Goal: Connect with others: Participate in discussion

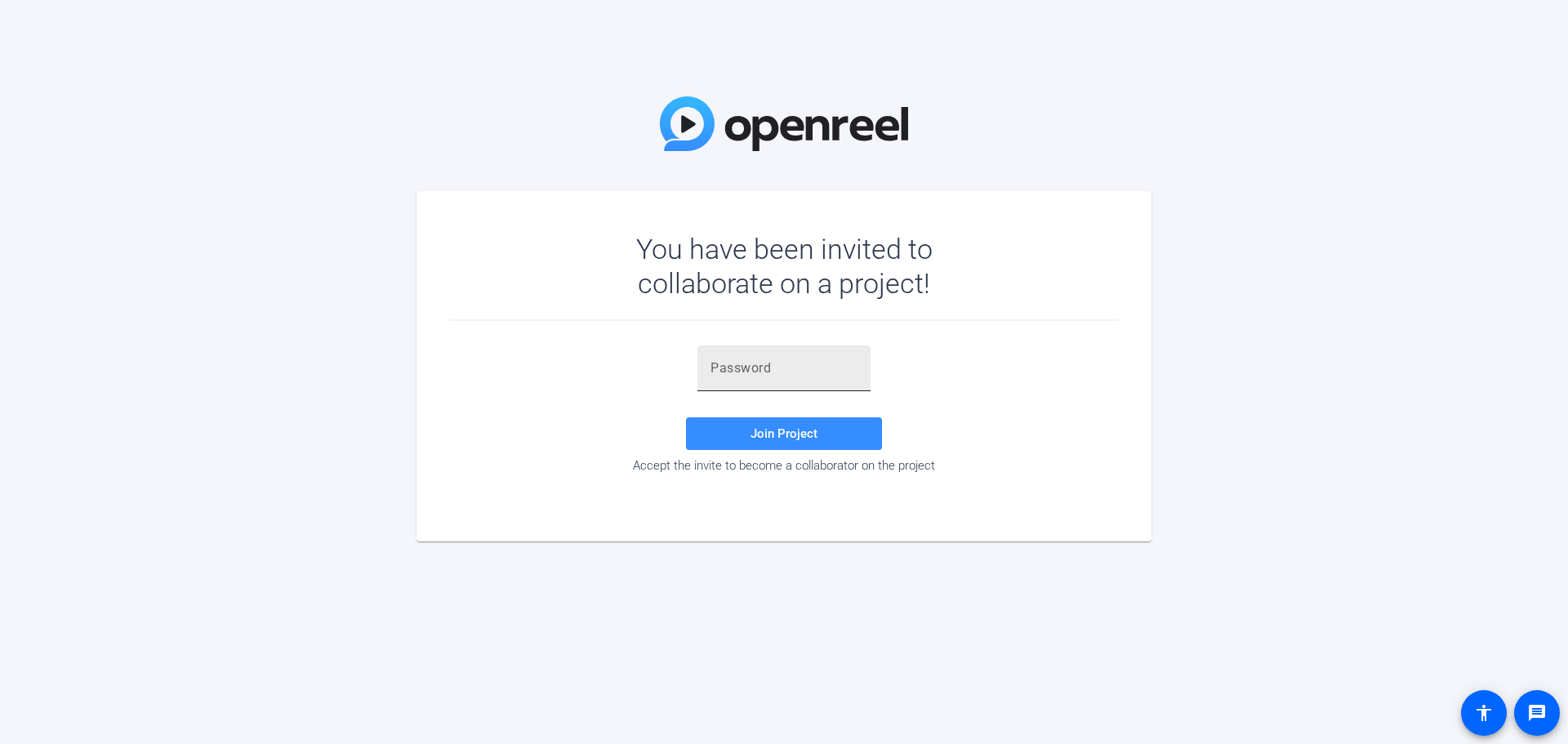
click at [726, 376] on input "text" at bounding box center [784, 368] width 147 height 20
paste input "t_6#z8"
type input "t_6#z8"
click at [784, 429] on span "Join Project" at bounding box center [784, 434] width 67 height 14
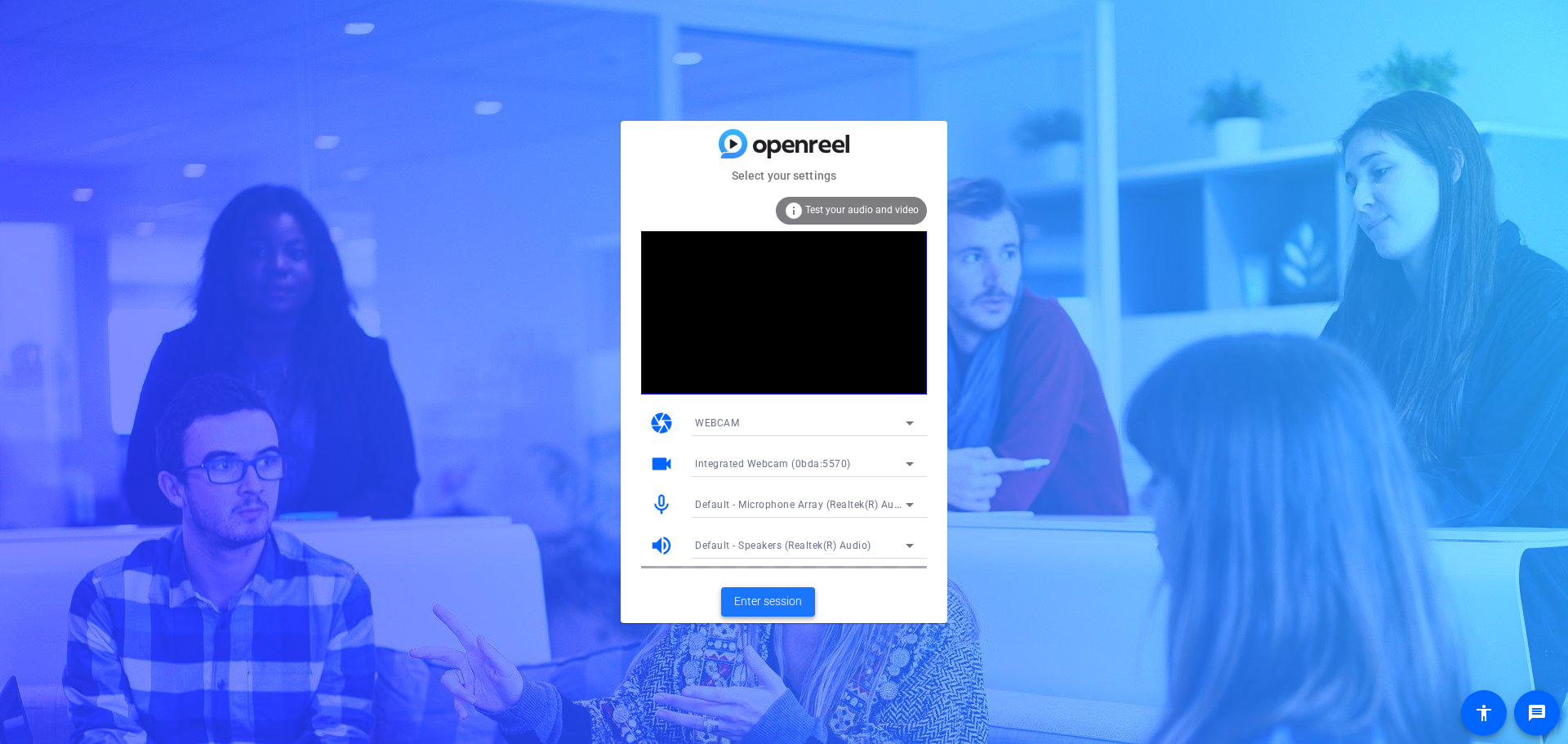
click at [794, 607] on span "Enter session" at bounding box center [768, 601] width 68 height 17
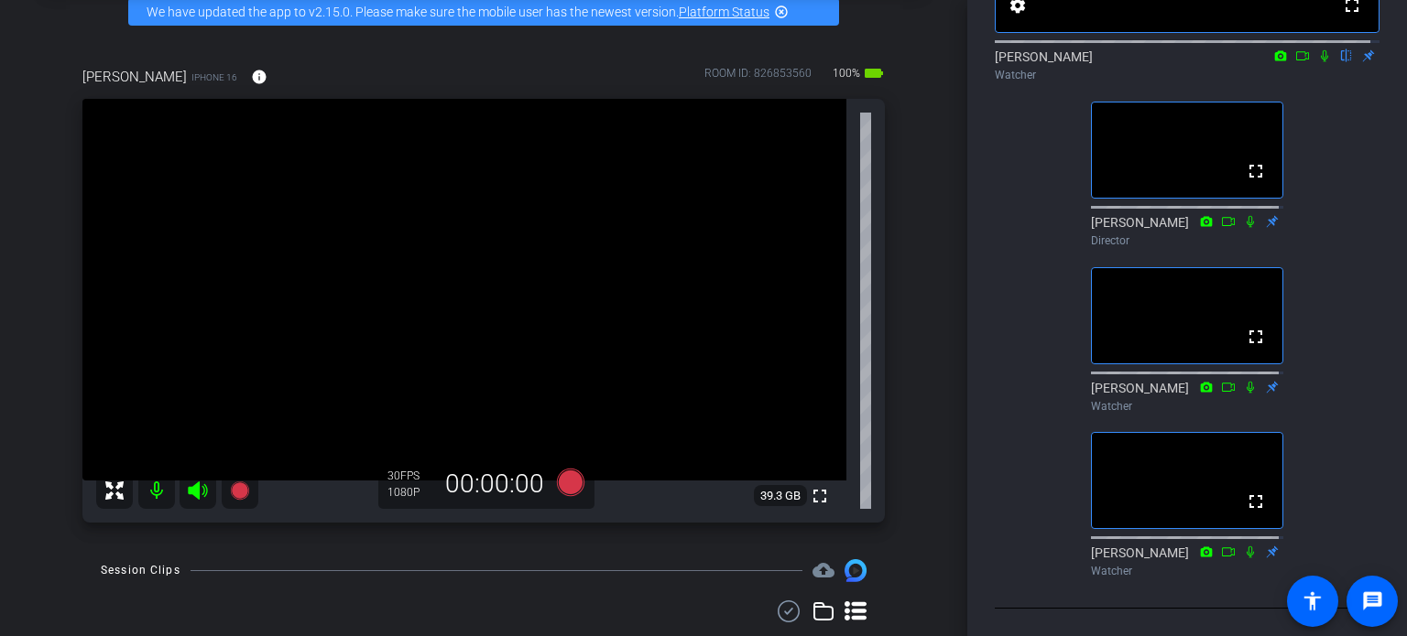
scroll to position [278, 0]
click at [780, 8] on mat-icon "highlight_off" at bounding box center [781, 12] width 15 height 15
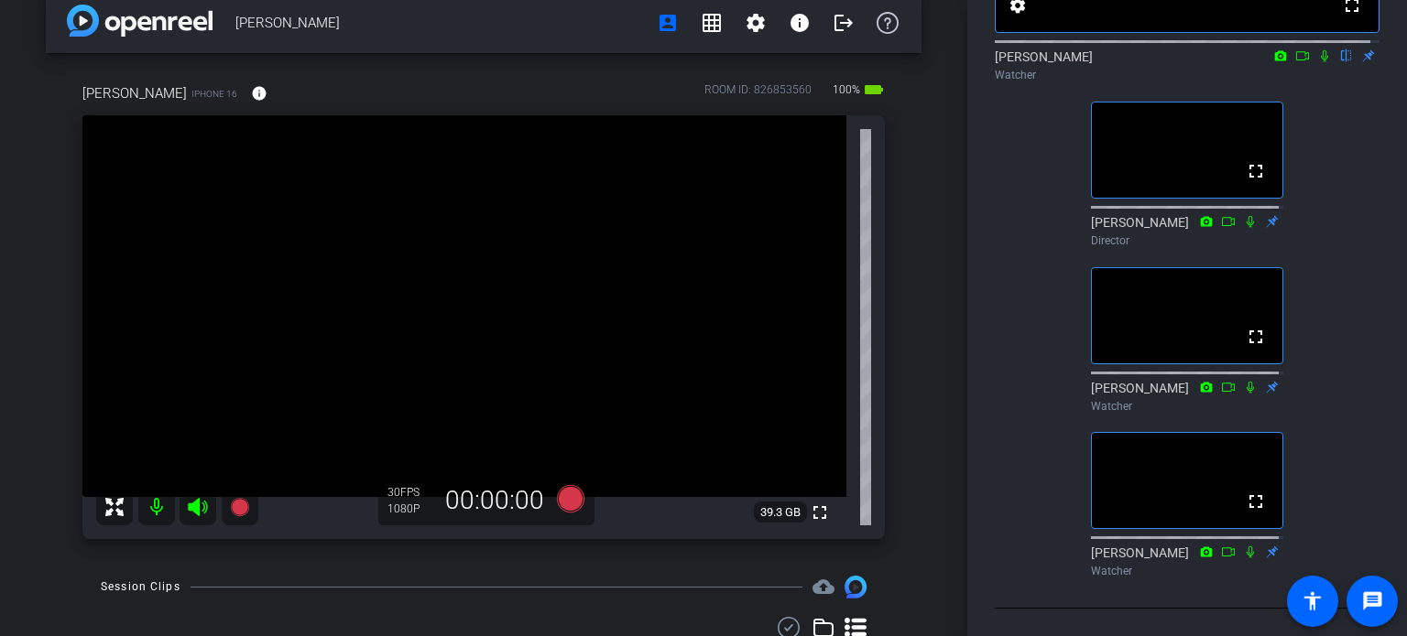
scroll to position [11, 0]
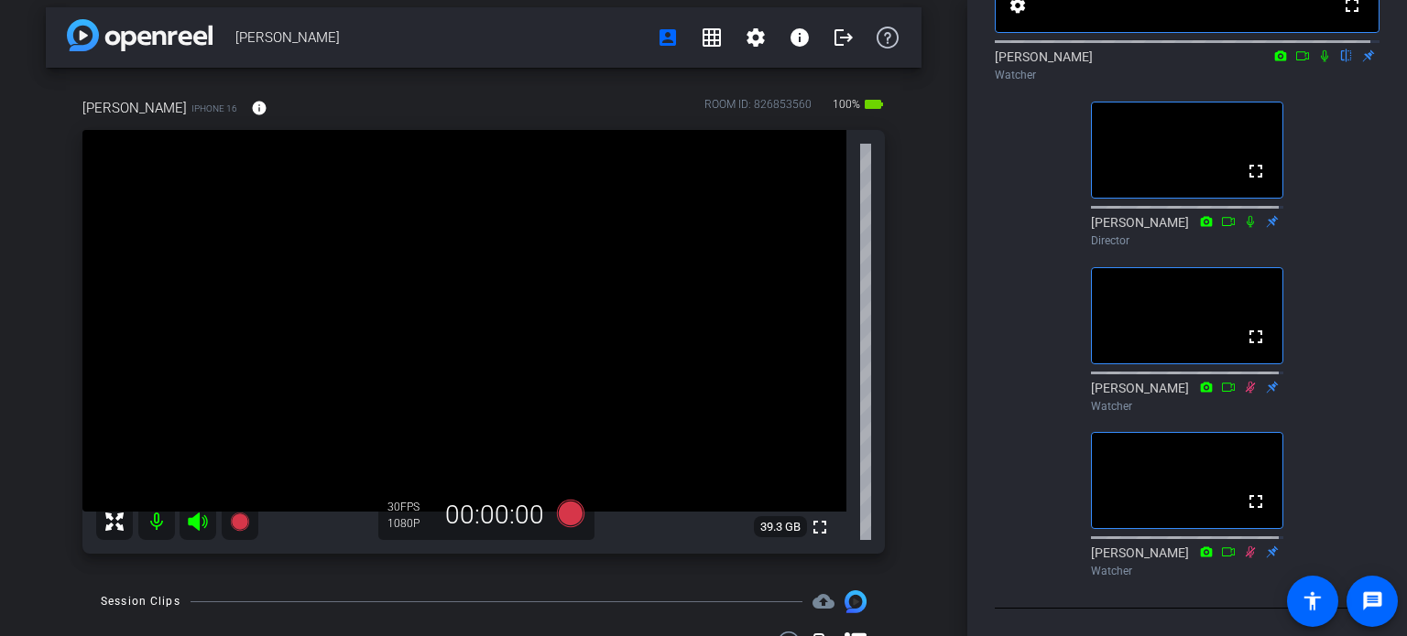
click at [1319, 51] on icon at bounding box center [1324, 55] width 15 height 13
click at [1320, 50] on icon at bounding box center [1325, 56] width 10 height 12
click at [1318, 49] on icon at bounding box center [1324, 55] width 15 height 13
click at [1320, 51] on icon at bounding box center [1325, 56] width 10 height 12
click at [1313, 58] on mat-icon at bounding box center [1324, 56] width 22 height 16
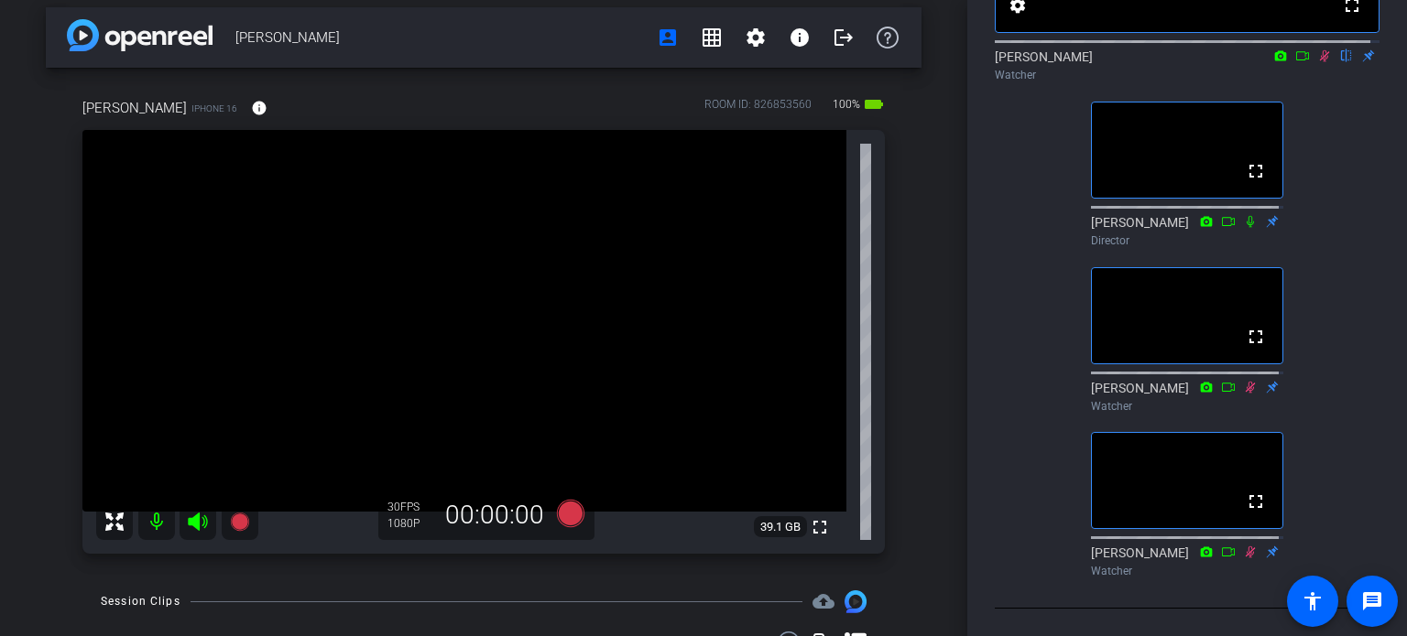
click at [1320, 50] on icon at bounding box center [1325, 56] width 10 height 12
click at [1321, 50] on icon at bounding box center [1324, 56] width 7 height 12
click at [1317, 49] on icon at bounding box center [1324, 55] width 15 height 13
click at [1321, 53] on icon at bounding box center [1324, 56] width 7 height 12
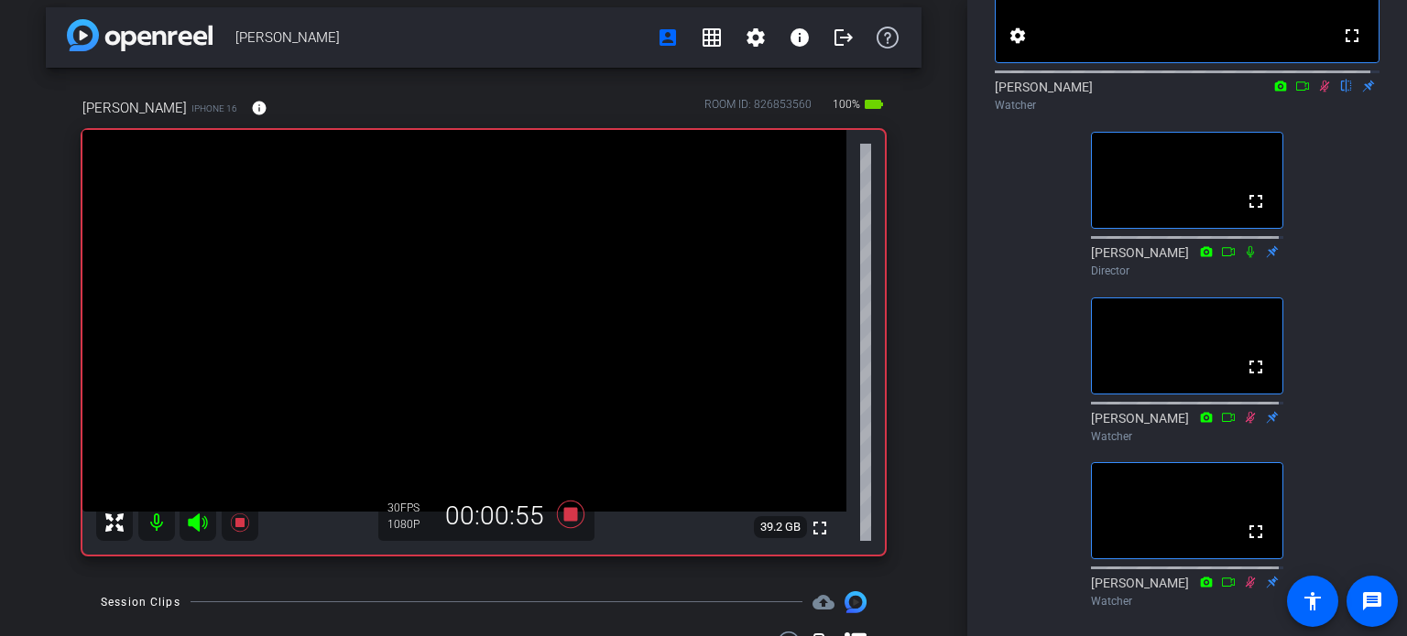
scroll to position [217, 0]
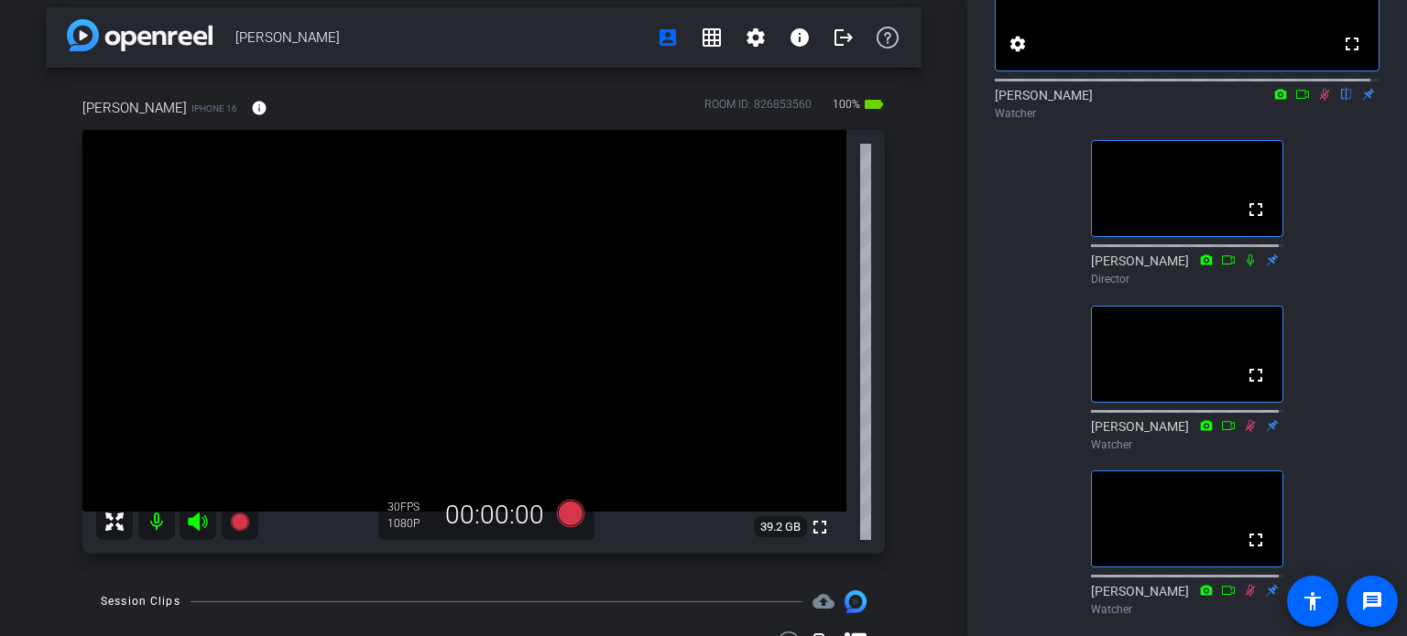
click at [1317, 101] on icon at bounding box center [1324, 94] width 15 height 13
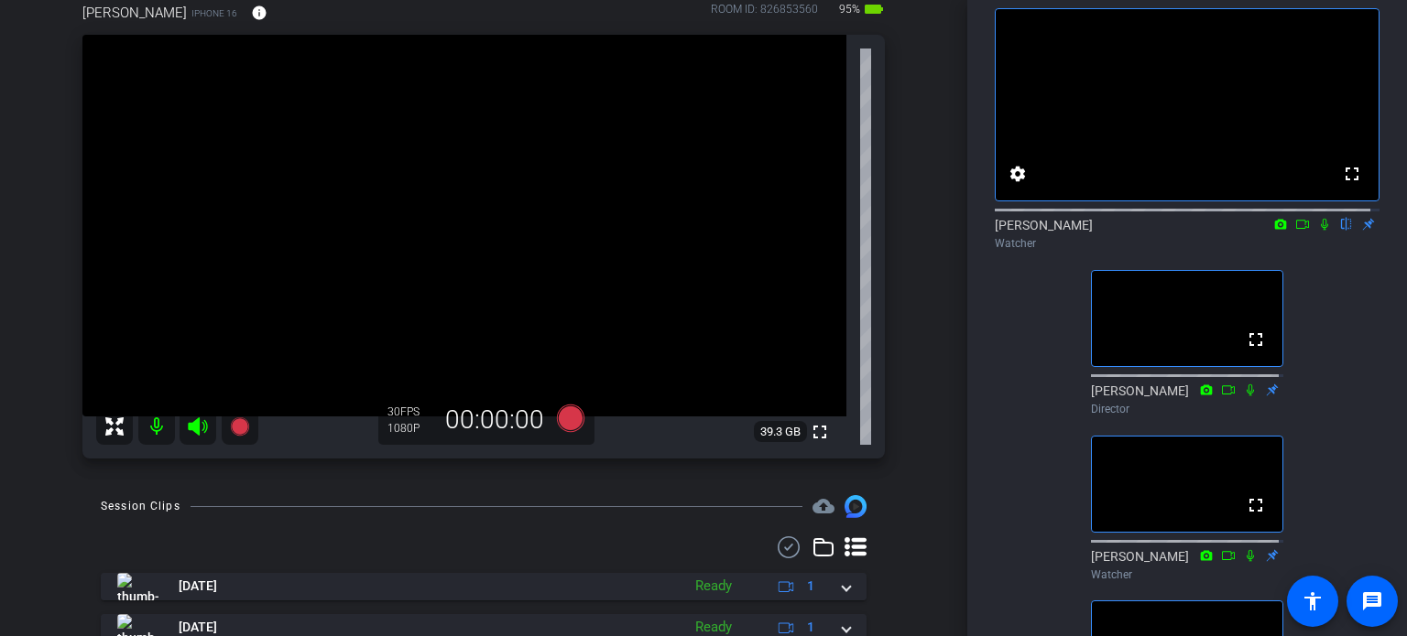
scroll to position [0, 0]
